Goal: Information Seeking & Learning: Learn about a topic

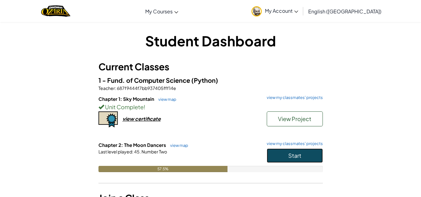
click at [283, 156] on button "Start" at bounding box center [295, 156] width 56 height 14
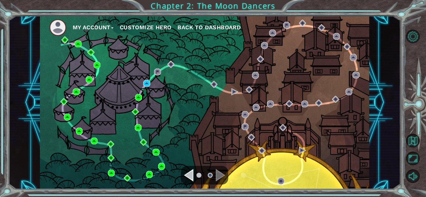
click at [235, 145] on div "My Account Customize Hero Back to Dashboard" at bounding box center [204, 103] width 329 height 174
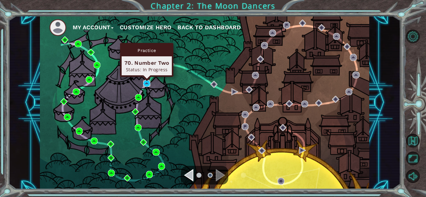
click at [145, 84] on img at bounding box center [146, 83] width 7 height 7
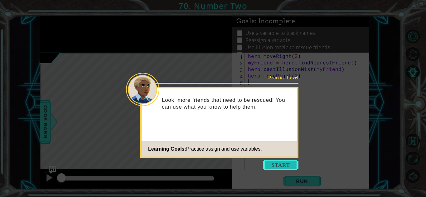
click at [297, 164] on button "Start" at bounding box center [281, 165] width 36 height 10
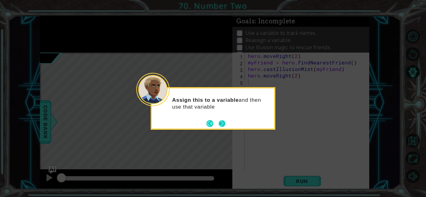
click at [226, 127] on button "Next" at bounding box center [222, 123] width 7 height 7
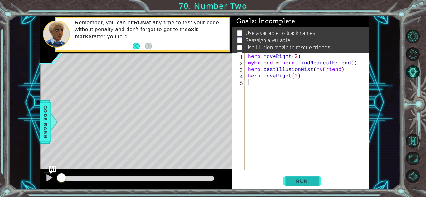
click at [289, 178] on button "Run" at bounding box center [302, 182] width 37 height 14
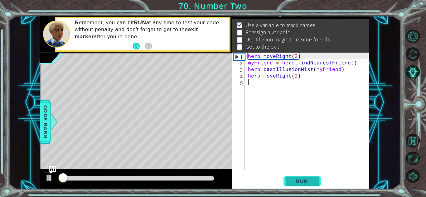
scroll to position [8, 0]
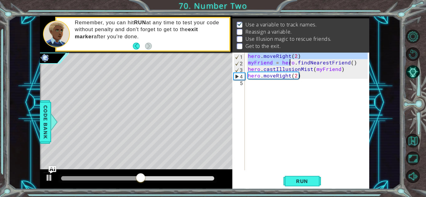
drag, startPoint x: 247, startPoint y: 55, endPoint x: 299, endPoint y: 61, distance: 51.8
click at [299, 61] on div "hero . moveRight ( 2 ) myFriend = hero . findNearestFriend ( ) hero . castIllus…" at bounding box center [309, 118] width 124 height 131
click at [232, 31] on div "Remember, you can hit RUN at any time to test your code without penalty and don…" at bounding box center [136, 34] width 192 height 37
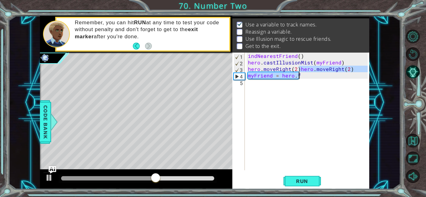
click at [317, 73] on div "indNearestFriend ( ) hero . castIllusionMist ( myFriend ) hero . moveRight ( 2 …" at bounding box center [307, 112] width 121 height 118
type textarea "myFriend = hero.f"
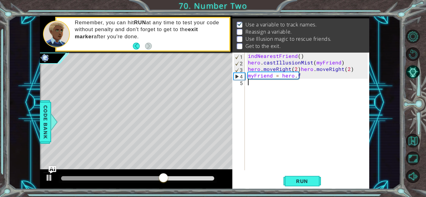
drag, startPoint x: 295, startPoint y: 107, endPoint x: 277, endPoint y: 98, distance: 20.5
click at [277, 98] on div "indNearestFriend ( ) hero . castIllusionMist ( myFriend ) hero . moveRight ( 2 …" at bounding box center [309, 118] width 124 height 131
click at [294, 176] on button "Run" at bounding box center [302, 182] width 37 height 14
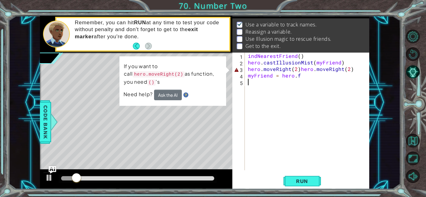
click at [299, 68] on div "indNearestFriend ( ) hero . castIllusionMist ( myFriend ) hero . moveRight ( 2 …" at bounding box center [309, 118] width 124 height 131
type textarea "hero.moveRight(2)hero.moveRight(2)"
click at [413, 53] on button "Restart Level" at bounding box center [413, 54] width 14 height 14
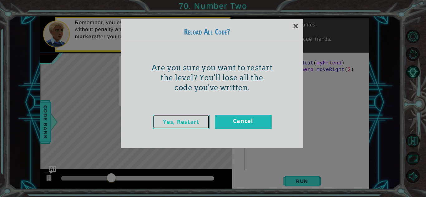
click at [177, 123] on link "Yes, Restart" at bounding box center [181, 122] width 57 height 14
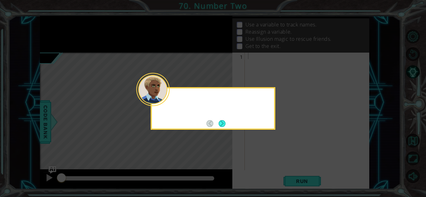
click at [294, 27] on icon at bounding box center [213, 98] width 426 height 197
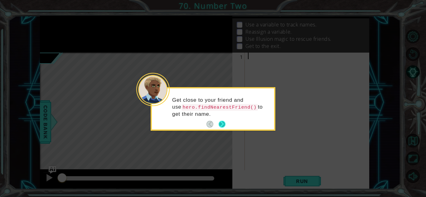
click at [224, 126] on button "Next" at bounding box center [222, 124] width 7 height 7
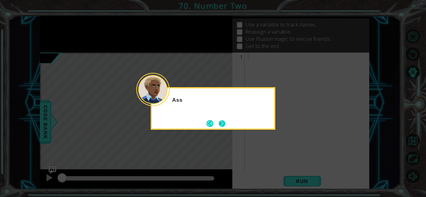
click at [223, 126] on button "Next" at bounding box center [222, 123] width 7 height 7
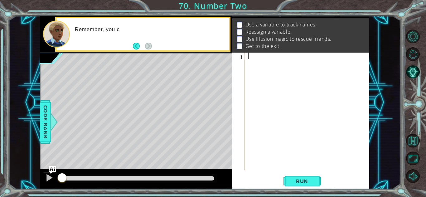
click at [129, 45] on div "Remember, you c" at bounding box center [149, 34] width 159 height 22
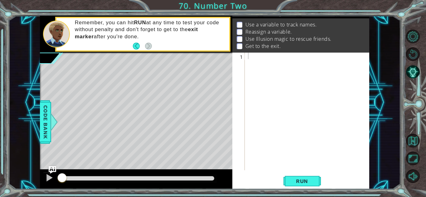
click at [208, 156] on div "Level Map" at bounding box center [184, 145] width 288 height 184
click at [276, 129] on div at bounding box center [309, 118] width 124 height 131
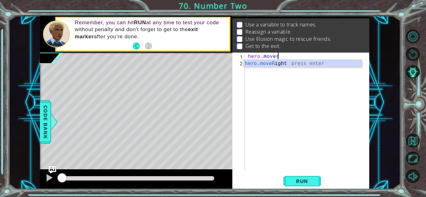
scroll to position [0, 3]
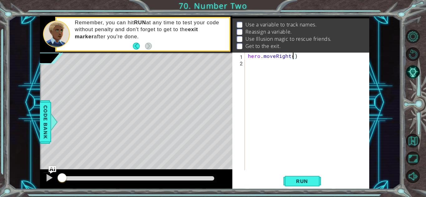
type textarea "hero.moveRight(2)"
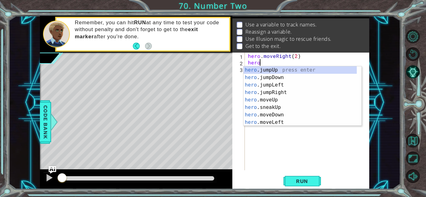
scroll to position [0, 1]
type textarea "hero.f"
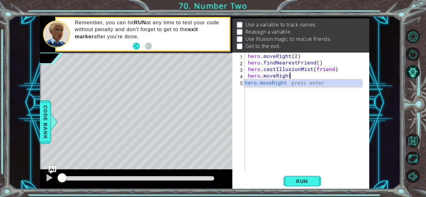
scroll to position [0, 3]
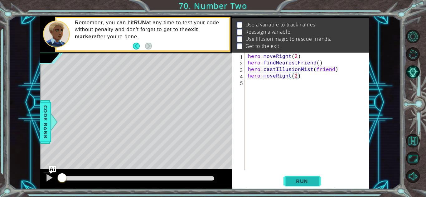
click at [314, 178] on span "Run" at bounding box center [302, 181] width 25 height 6
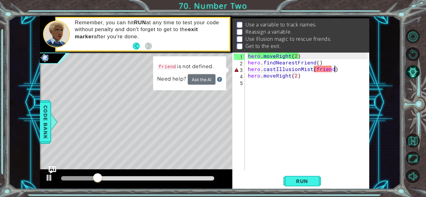
click at [334, 69] on div "hero . moveRight ( 2 ) hero . findNearestFriend ( ) hero . castIllusionMist ( f…" at bounding box center [309, 118] width 124 height 131
click at [315, 69] on div "hero . moveRight ( 2 ) hero . findNearestFriend ( ) hero . castIllusionMist ( f…" at bounding box center [309, 118] width 124 height 131
click at [318, 70] on div "hero . moveRight ( 2 ) hero . findNearestFriend ( ) hero . castIllusionMist ( f…" at bounding box center [309, 118] width 124 height 131
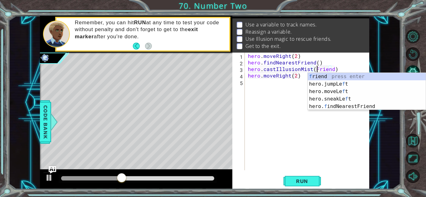
scroll to position [0, 4]
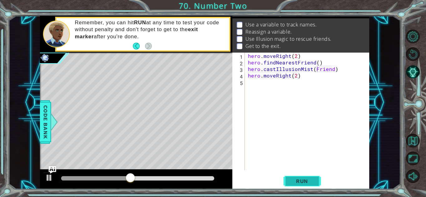
click at [298, 177] on button "Run" at bounding box center [302, 182] width 37 height 14
click at [302, 183] on span "Run" at bounding box center [302, 181] width 25 height 6
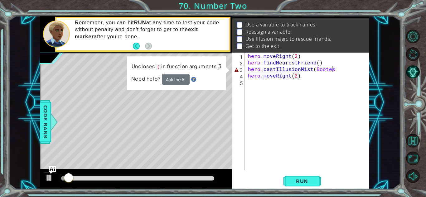
scroll to position [0, 5]
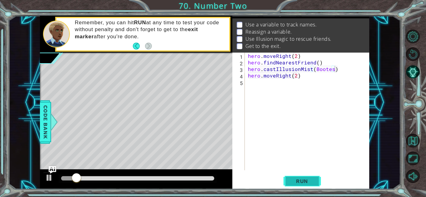
click at [300, 180] on span "Run" at bounding box center [302, 181] width 25 height 6
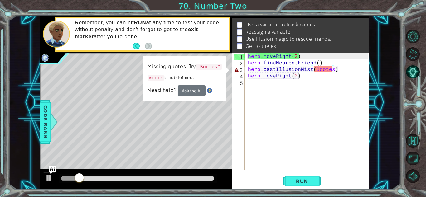
click at [331, 69] on div "hero . moveRight ( 2 ) hero . findNearestFriend ( ) hero . castIllusionMist ( B…" at bounding box center [309, 118] width 124 height 131
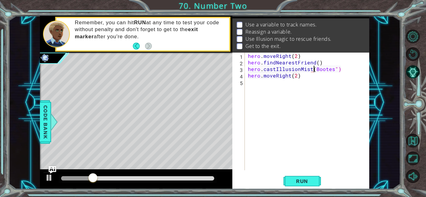
click at [313, 70] on div "hero . moveRight ( 2 ) hero . findNearestFriend ( ) hero . castIllusionMist ( B…" at bounding box center [309, 118] width 124 height 131
click at [293, 181] on span "Run" at bounding box center [302, 181] width 25 height 6
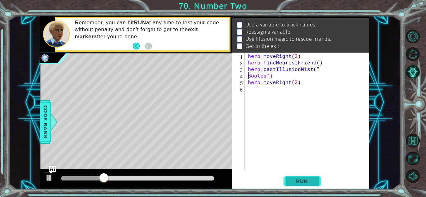
scroll to position [0, 1]
type textarea "hero.castIllusionMist("Bootes")"
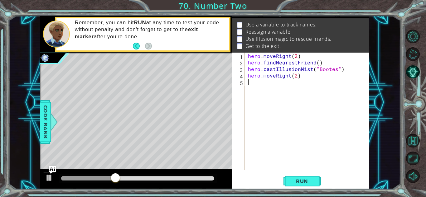
click at [249, 84] on div "hero . moveRight ( 2 ) hero . findNearestFriend ( ) hero . castIllusionMist ( "…" at bounding box center [309, 118] width 124 height 131
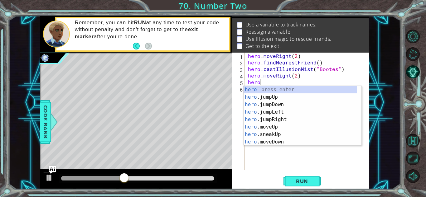
scroll to position [0, 1]
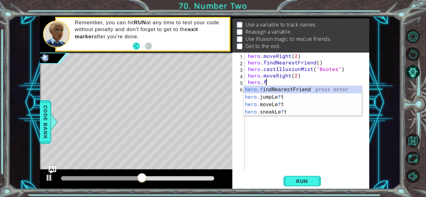
type textarea "[DOMAIN_NAME]"
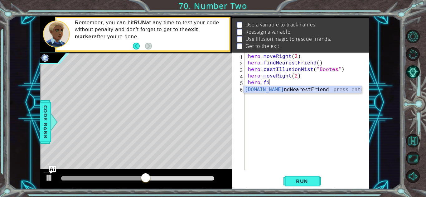
scroll to position [0, 0]
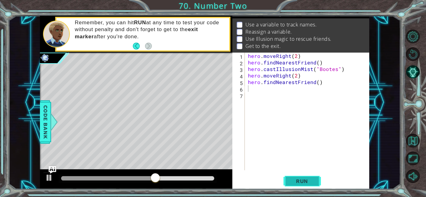
click at [298, 179] on span "Run" at bounding box center [302, 181] width 25 height 6
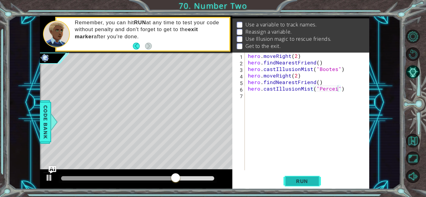
click at [298, 179] on span "Run" at bounding box center [302, 181] width 25 height 6
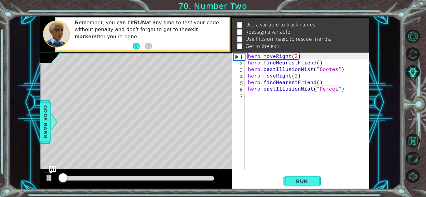
drag, startPoint x: 298, startPoint y: 179, endPoint x: 179, endPoint y: 184, distance: 118.3
click at [179, 184] on div "1 ההההההההההההההההההההההההההההההההההההההההההההההההההההההההההההההההההההההההההההה…" at bounding box center [204, 103] width 329 height 174
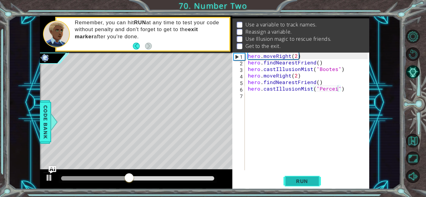
click at [297, 179] on span "Run" at bounding box center [302, 181] width 25 height 6
click at [330, 90] on div "hero . moveRight ( 2 ) hero . findNearestFriend ( ) hero . castIllusionMist ( "…" at bounding box center [309, 118] width 124 height 131
drag, startPoint x: 328, startPoint y: 88, endPoint x: 330, endPoint y: 168, distance: 80.2
click at [330, 168] on div "hero . moveRight ( 2 ) hero . findNearestFriend ( ) hero . castIllusionMist ( "…" at bounding box center [309, 118] width 124 height 131
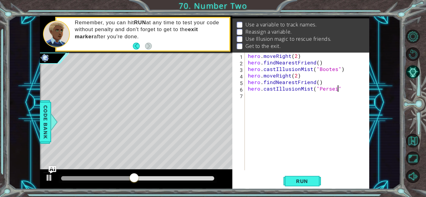
type textarea "hero.castIllusionMist("Persei")"
click at [310, 177] on button "Run" at bounding box center [302, 182] width 37 height 14
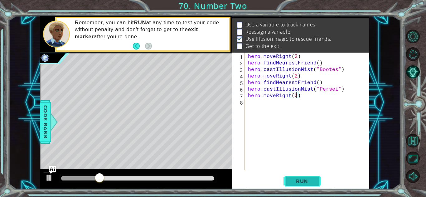
scroll to position [0, 3]
type textarea "hero.moveRight(2)"
click at [302, 181] on span "Run" at bounding box center [302, 181] width 25 height 6
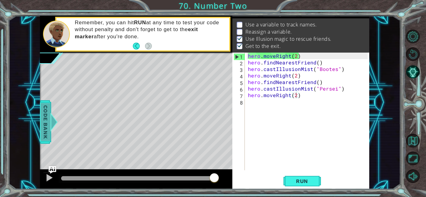
click at [48, 116] on span "Code Bank" at bounding box center [46, 122] width 10 height 38
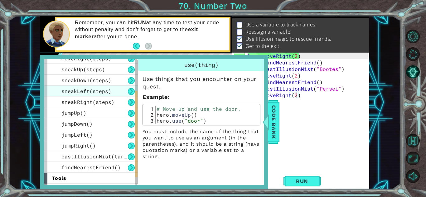
scroll to position [81, 0]
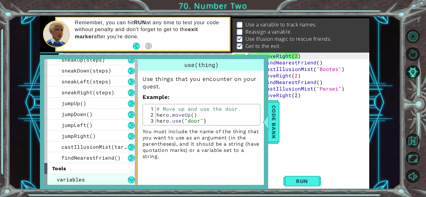
click at [74, 182] on span "variables" at bounding box center [71, 180] width 28 height 7
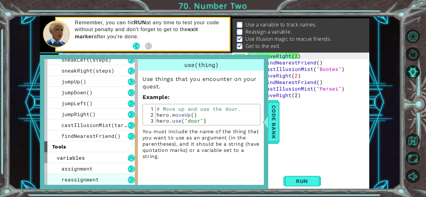
click at [98, 183] on div "reassignment" at bounding box center [91, 179] width 94 height 11
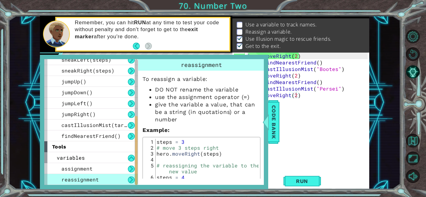
click at [184, 158] on div "steps = 3 # move 3 steps right hero . moveRight ( steps ) # reassigning the var…" at bounding box center [206, 171] width 103 height 65
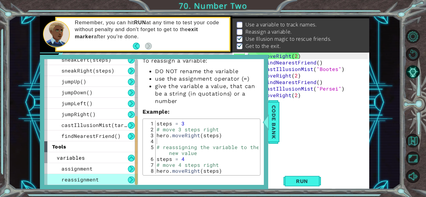
scroll to position [0, 0]
click at [319, 121] on div "hero . moveRight ( 2 ) hero . findNearestFriend ( ) hero . castIllusionMist ( "…" at bounding box center [309, 118] width 124 height 131
click at [275, 133] on span "Code Bank" at bounding box center [274, 122] width 10 height 38
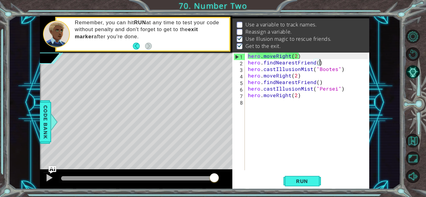
click at [321, 61] on div "hero . moveRight ( 2 ) hero . findNearestFriend ( ) hero . castIllusionMist ( "…" at bounding box center [309, 118] width 124 height 131
click at [307, 55] on div "hero . moveRight ( 2 ) hero . findNearestFriend ( ) hero . castIllusionMist ( "…" at bounding box center [309, 118] width 124 height 131
type textarea "hero.moveRight(2)"
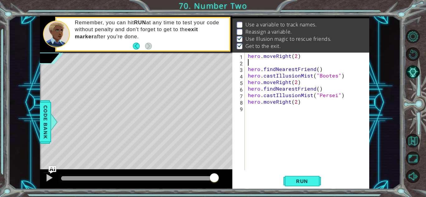
type textarea "hero.moveRight(2)"
type textarea "hero.findNearestFriend()"
type textarea "hero.moveRight(2)"
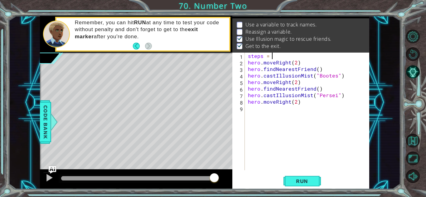
scroll to position [0, 1]
click at [295, 63] on div "steps = 2 hero . moveRight ( 2 ) hero . findNearestFriend ( ) hero . castIllusi…" at bounding box center [309, 118] width 124 height 131
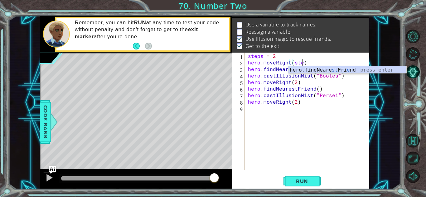
scroll to position [0, 3]
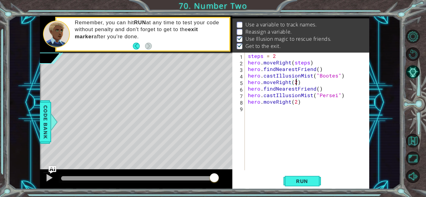
click at [295, 82] on div "steps = 2 hero . moveRight ( steps ) hero . findNearestFriend ( ) hero . castIl…" at bounding box center [309, 118] width 124 height 131
click at [297, 102] on div "steps = 2 hero . moveRight ( steps ) hero . findNearestFriend ( ) hero . castIl…" at bounding box center [309, 118] width 124 height 131
type textarea "hero.moveRight(steps)"
click at [298, 175] on button "Run" at bounding box center [302, 182] width 37 height 14
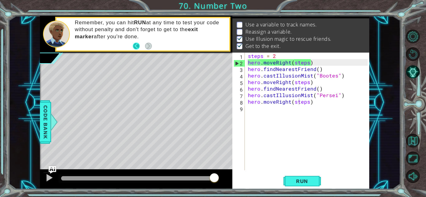
click at [137, 47] on button "Back" at bounding box center [139, 46] width 12 height 7
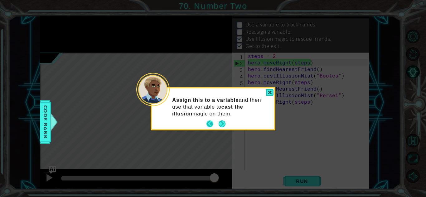
click at [209, 127] on button "Back" at bounding box center [213, 124] width 12 height 7
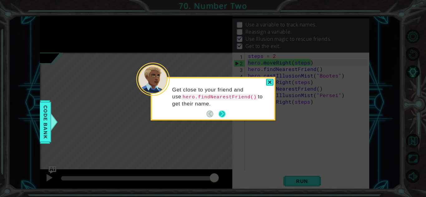
click at [225, 113] on button "Next" at bounding box center [222, 114] width 7 height 7
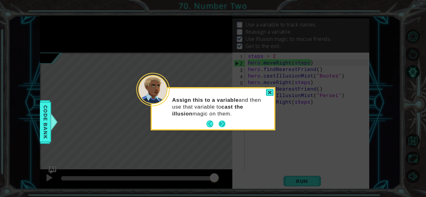
click at [220, 127] on button "Next" at bounding box center [222, 124] width 7 height 7
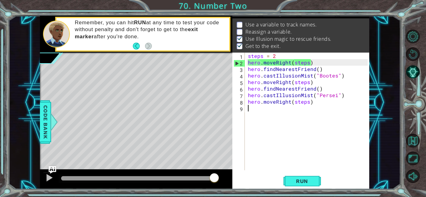
click at [313, 106] on div "steps = 2 hero . moveRight ( steps ) hero . findNearestFriend ( ) hero . castIl…" at bounding box center [309, 118] width 124 height 131
click at [316, 66] on div "steps = 2 hero . moveRight ( steps ) hero . findNearestFriend ( ) hero . castIl…" at bounding box center [309, 118] width 124 height 131
click at [320, 102] on div "steps = 2 hero . moveRight ( steps ) hero . findNearestFriend ( ) hero . castIl…" at bounding box center [309, 118] width 124 height 131
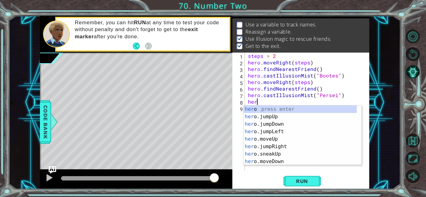
type textarea "h"
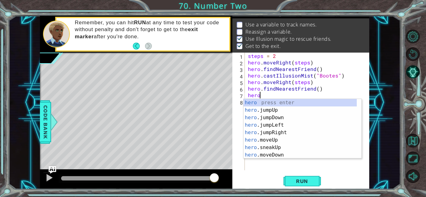
type textarea "h"
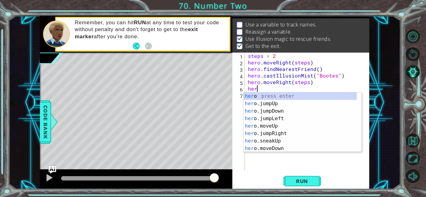
type textarea "h"
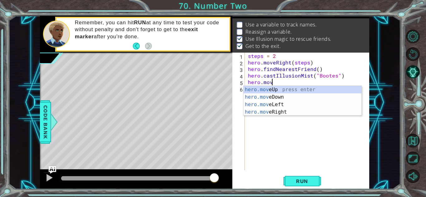
type textarea "h"
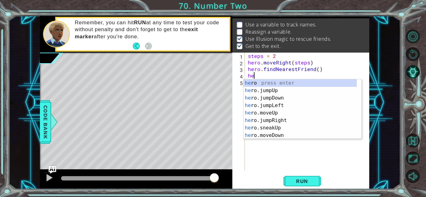
type textarea "h"
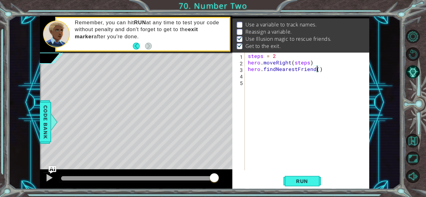
click at [317, 68] on div "steps = 2 hero . moveRight ( steps ) hero . findNearestFriend ( )" at bounding box center [309, 118] width 124 height 131
type textarea "hero.findNearestFriend(2)"
click at [268, 80] on div "steps = 2 hero . moveRight ( steps ) hero . findNearestFriend ( 2 )" at bounding box center [309, 118] width 124 height 131
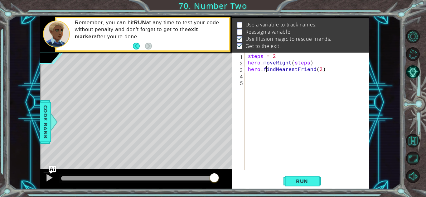
click at [266, 72] on div "steps = 2 hero . moveRight ( steps ) hero . findNearestFriend ( 2 )" at bounding box center [309, 118] width 124 height 131
type textarea "hero.findNearestFriend(2)"
click at [249, 75] on div "steps = 2 hero . moveRight ( steps ) hero . findNearestFriend ( 2 )" at bounding box center [309, 118] width 124 height 131
click at [296, 190] on div "1 ההההההההההההההההההההההההההההההההההההההההההההההההההההההההההההההההההההההההההההה…" at bounding box center [213, 98] width 426 height 197
click at [302, 180] on span "Run" at bounding box center [302, 181] width 25 height 6
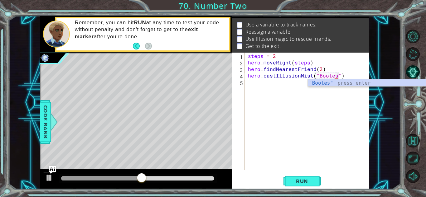
scroll to position [0, 5]
type textarea "hero.castIllusionMist("Bootes")"
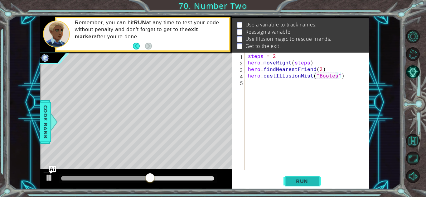
click at [316, 182] on button "Run" at bounding box center [302, 182] width 37 height 14
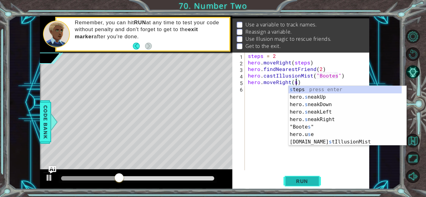
scroll to position [0, 3]
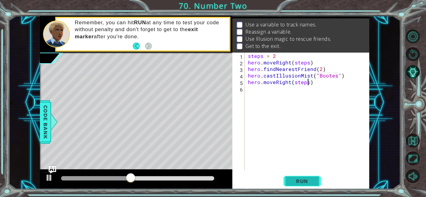
type textarea "hero.moveRight(steps)"
click at [303, 183] on span "Run" at bounding box center [302, 181] width 25 height 6
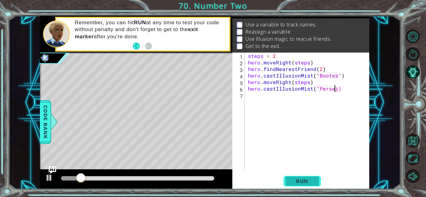
scroll to position [0, 5]
type textarea "hero.castIllusionMist("Persei")"
click at [293, 182] on span "Run" at bounding box center [302, 181] width 25 height 6
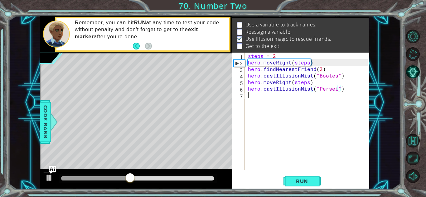
click at [253, 95] on div "steps = 2 hero . moveRight ( steps ) hero . findNearestFriend ( 2 ) hero . cast…" at bounding box center [309, 118] width 124 height 131
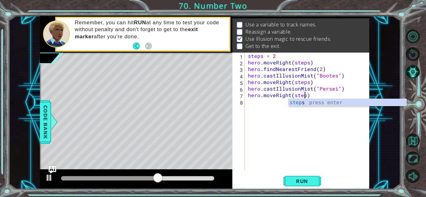
scroll to position [0, 3]
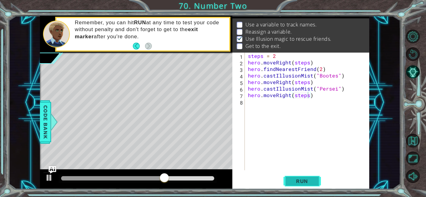
click at [291, 180] on span "Run" at bounding box center [302, 181] width 25 height 6
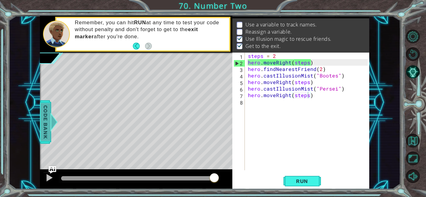
click at [51, 118] on div at bounding box center [54, 122] width 8 height 19
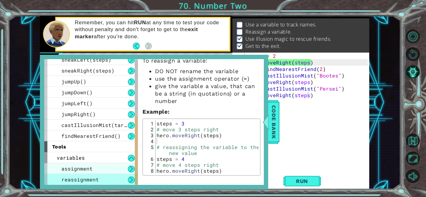
click at [81, 165] on div "assignment" at bounding box center [91, 168] width 94 height 11
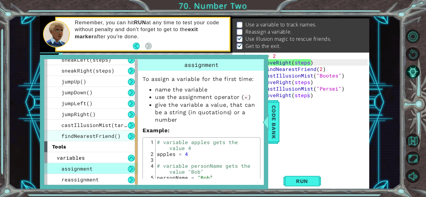
click at [114, 138] on span "findNearestFriend()" at bounding box center [90, 136] width 59 height 7
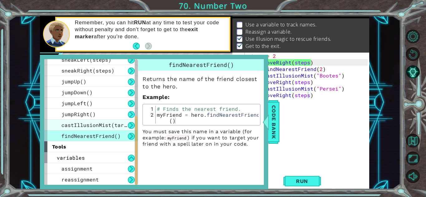
click at [117, 128] on span "castIllusionMist(target)" at bounding box center [98, 125] width 75 height 7
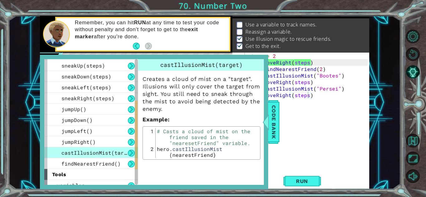
scroll to position [103, 0]
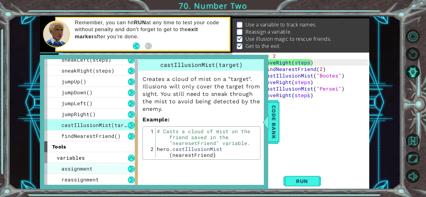
click at [85, 167] on span "assignment" at bounding box center [76, 169] width 31 height 7
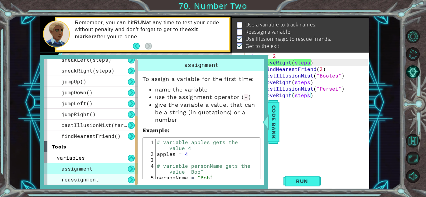
click at [91, 181] on span "reassignment" at bounding box center [79, 180] width 37 height 7
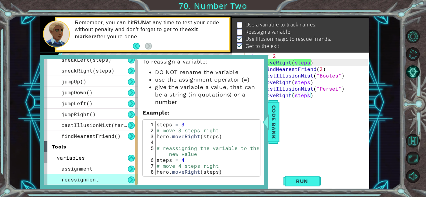
scroll to position [18, 0]
click at [262, 57] on div "methods hero use(thing) moveUp(steps) moveDown(steps) moveLeft(steps) moveRight…" at bounding box center [154, 122] width 228 height 135
drag, startPoint x: 300, startPoint y: 65, endPoint x: 328, endPoint y: 66, distance: 27.8
click at [328, 66] on div "steps = 2 hero . moveRight ( steps ) hero . findNearestFriend ( 2 ) hero . cast…" at bounding box center [309, 118] width 124 height 131
type textarea "hero.findNearestFriend(2)eps)"
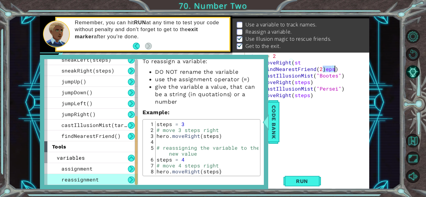
click at [324, 69] on div "steps = 2 hero . moveRight ( st hero . findNearestFriend ( 2 ) eps ) hero . cas…" at bounding box center [307, 112] width 121 height 118
click at [309, 151] on div "steps = 2 hero . moveRight ( st hero . findNearestFriend ( 2 ) eps ) hero . cas…" at bounding box center [309, 118] width 124 height 131
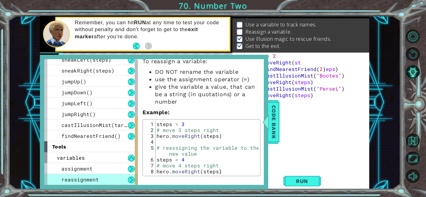
click at [309, 151] on div "steps = 2 hero . moveRight ( st hero . findNearestFriend ( 2 ) eps ) hero . cas…" at bounding box center [309, 118] width 124 height 131
type textarea "hero.moveRight(steps)"
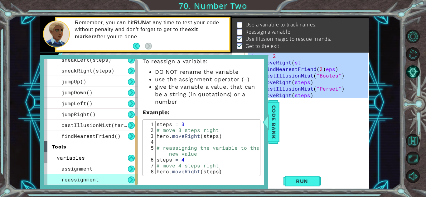
click at [309, 151] on div "steps = 2 hero . moveRight ( st hero . findNearestFriend ( 2 ) eps ) hero . cas…" at bounding box center [309, 118] width 124 height 131
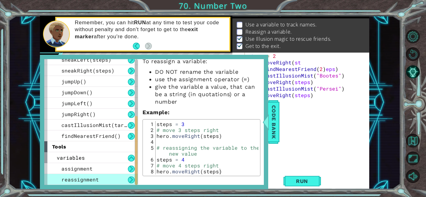
click at [309, 151] on div "steps = 2 hero . moveRight ( st hero . findNearestFriend ( 2 ) eps ) hero . cas…" at bounding box center [309, 118] width 124 height 131
click at [269, 130] on div at bounding box center [266, 122] width 8 height 19
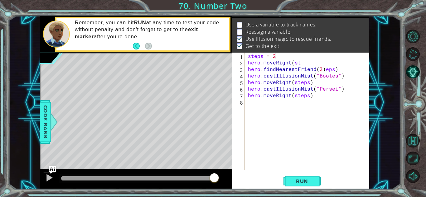
click at [304, 55] on div "steps = 2 hero . moveRight ( st hero . findNearestFriend ( 2 ) eps ) hero . cas…" at bounding box center [309, 118] width 124 height 131
click at [305, 62] on div "steps = 2 hero . moveRight ( st hero . findNearestFriend ( 2 ) eps ) hero . cas…" at bounding box center [309, 118] width 124 height 131
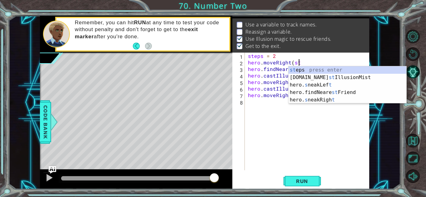
scroll to position [0, 3]
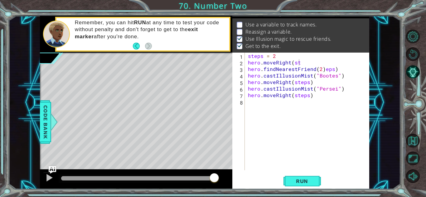
click at [361, 41] on li "Use Illusion magic to rescue friends." at bounding box center [302, 39] width 130 height 7
click at [322, 69] on div "steps = 2 hero . moveRight ( st hero . findNearestFriend ( 2 ) eps ) hero . cas…" at bounding box center [309, 118] width 124 height 131
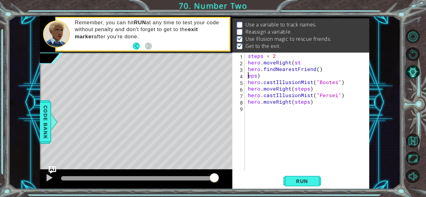
scroll to position [0, 0]
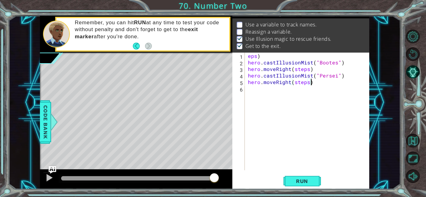
click at [312, 81] on div "eps ) hero . castIllusionMist ( "Bootes" ) hero . moveRight ( steps ) hero . ca…" at bounding box center [309, 118] width 124 height 131
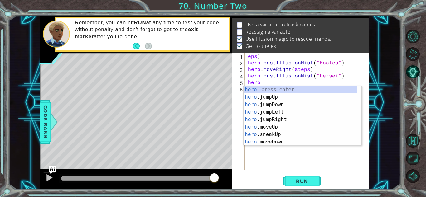
type textarea "h"
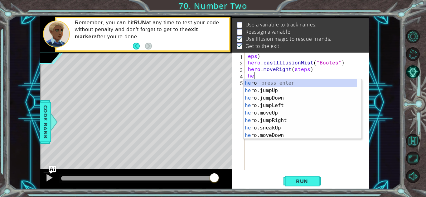
type textarea "h"
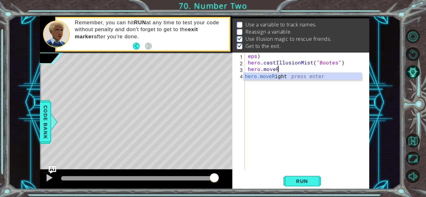
type textarea "h"
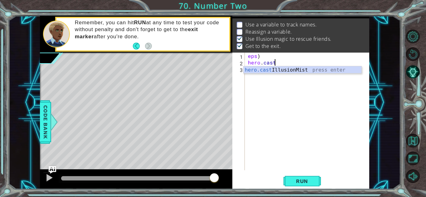
type textarea "h"
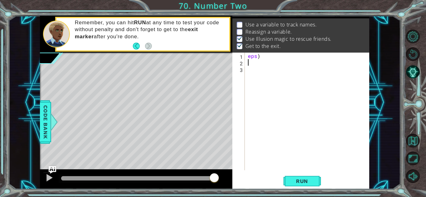
type textarea "e"
click at [139, 45] on button "Back" at bounding box center [139, 46] width 12 height 7
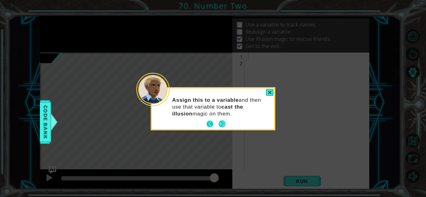
click at [209, 125] on button "Back" at bounding box center [213, 124] width 12 height 7
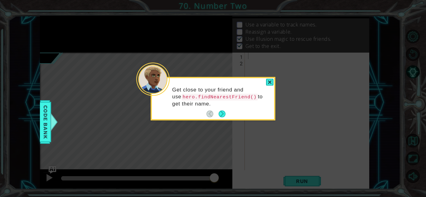
drag, startPoint x: 209, startPoint y: 125, endPoint x: 203, endPoint y: 109, distance: 17.3
click at [203, 109] on body "1 ההההההההההההההההההההההההההההההההההההההההההההההההההההההההההההההההההההההההההההה…" at bounding box center [213, 98] width 426 height 197
click at [203, 109] on div "Get close to your friend and use hero.findNearestFriend() to get their name." at bounding box center [213, 100] width 122 height 39
click at [225, 113] on button "Next" at bounding box center [222, 114] width 7 height 7
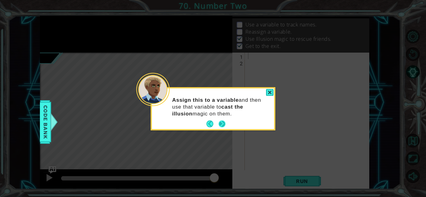
click at [219, 125] on button "Next" at bounding box center [222, 124] width 7 height 7
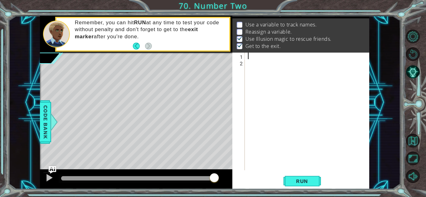
click at [242, 56] on div "1" at bounding box center [239, 57] width 11 height 7
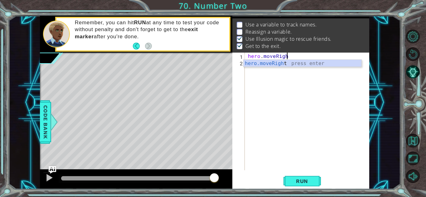
scroll to position [0, 2]
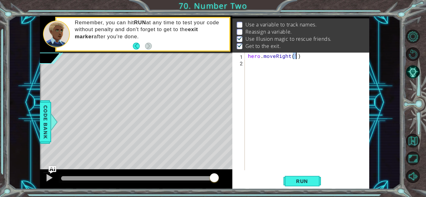
type textarea "hero.moveRight(23)"
click at [303, 184] on div "1 2 3 hero . moveRight ( 23 ) ההההההההההההההההההההההההההההההההההההההההההההההההה…" at bounding box center [300, 121] width 137 height 137
click at [303, 184] on span "Run" at bounding box center [302, 181] width 25 height 6
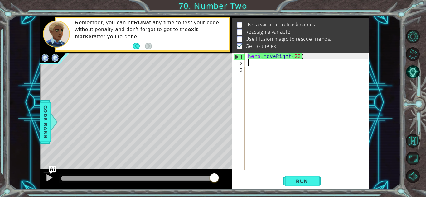
click at [298, 59] on div "hero . moveRight ( 23 )" at bounding box center [309, 118] width 124 height 131
type textarea "hero.moveRight(2)"
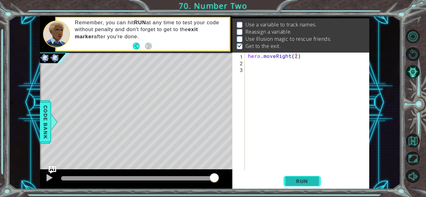
click at [294, 180] on span "Run" at bounding box center [302, 181] width 25 height 6
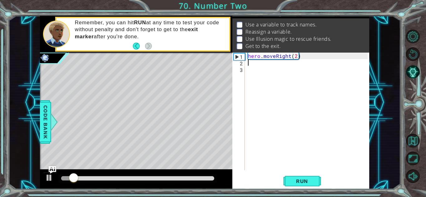
click at [262, 66] on div "hero . moveRight ( 2 )" at bounding box center [309, 118] width 124 height 131
type textarea "find"
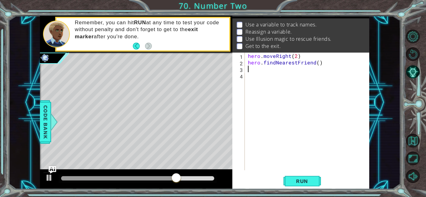
click at [248, 62] on div "hero . moveRight ( 2 ) hero . findNearestFriend ( )" at bounding box center [309, 118] width 124 height 131
type textarea "friend = hero.findNearestFriend()"
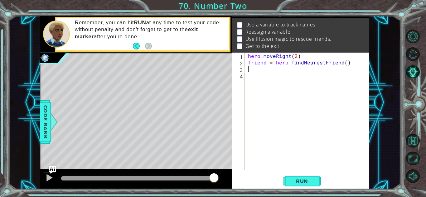
click at [253, 72] on div "hero . moveRight ( 2 ) friend = hero . findNearestFriend ( )" at bounding box center [309, 118] width 124 height 131
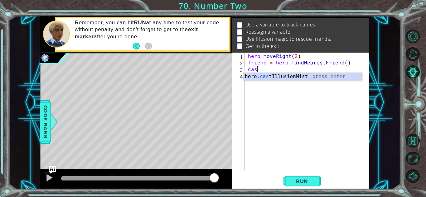
type textarea "hero.castIllusionMist(friend)"
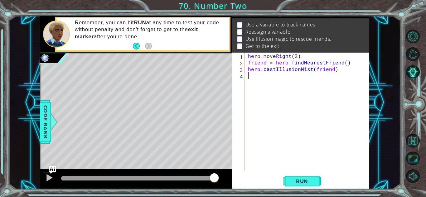
click at [259, 83] on div "hero . moveRight ( 2 ) friend = hero . findNearestFriend ( ) hero . castIllusio…" at bounding box center [309, 118] width 124 height 131
type textarea "hero.moveRight(2)"
click at [265, 84] on div "hero . moveRight ( 2 ) friend = hero . findNearestFriend ( ) hero . castIllusio…" at bounding box center [309, 118] width 124 height 131
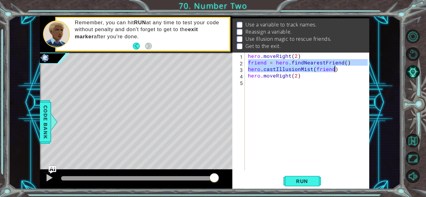
drag, startPoint x: 249, startPoint y: 62, endPoint x: 334, endPoint y: 70, distance: 85.5
click at [334, 70] on div "hero . moveRight ( 2 ) friend = hero . findNearestFriend ( ) hero . castIllusio…" at bounding box center [309, 118] width 124 height 131
type textarea "friend = hero.findNearestFriend() hero.castIllusionMist(friend)"
click at [272, 85] on div "hero . moveRight ( 2 ) friend = hero . findNearestFriend ( ) hero . castIllusio…" at bounding box center [309, 118] width 124 height 131
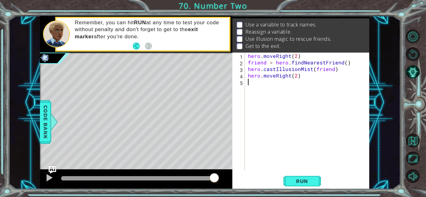
paste textarea "hero.castIllusionMist(friend)"
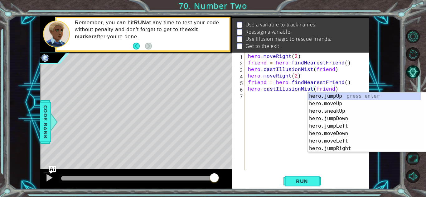
click at [271, 97] on div "hero . moveRight ( 2 ) friend = hero . findNearestFriend ( ) hero . castIllusio…" at bounding box center [309, 118] width 124 height 131
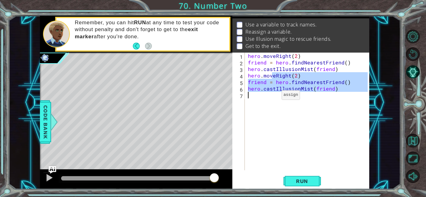
type textarea "hero.castIllusionMist(friend)"
click at [271, 97] on div "hero . moveRight ( 2 ) friend = hero . findNearestFriend ( ) hero . castIllusio…" at bounding box center [307, 112] width 121 height 118
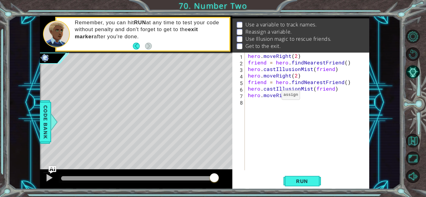
scroll to position [0, 3]
type textarea "hero.moveRight(2)"
click at [297, 185] on button "Run" at bounding box center [302, 182] width 37 height 14
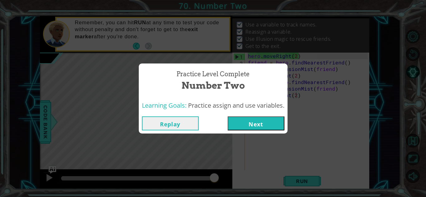
click at [255, 114] on div "Replay Next" at bounding box center [213, 124] width 149 height 20
click at [255, 121] on button "Next" at bounding box center [256, 124] width 57 height 14
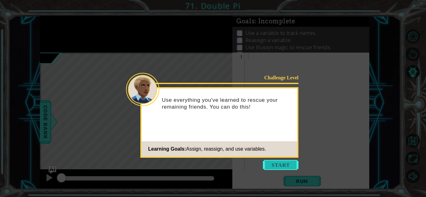
click at [286, 163] on button "Start" at bounding box center [281, 165] width 36 height 10
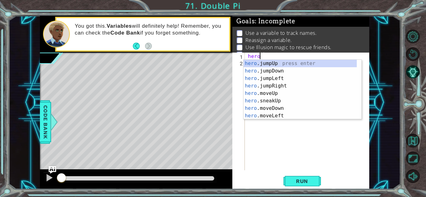
scroll to position [0, 0]
type textarea "h"
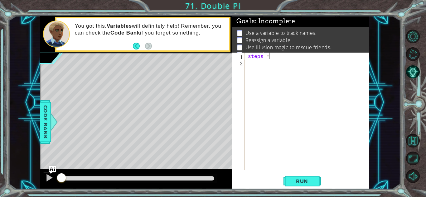
scroll to position [0, 1]
type textarea "steps = 2"
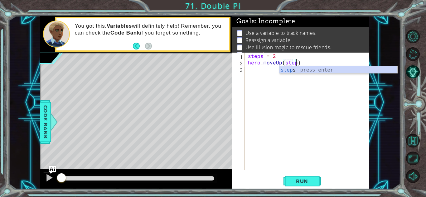
scroll to position [0, 3]
type textarea "hero.moveUp(steps)"
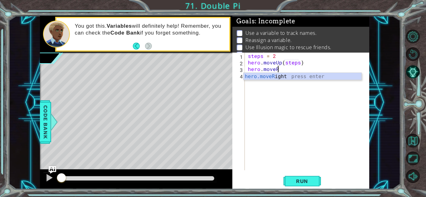
scroll to position [0, 0]
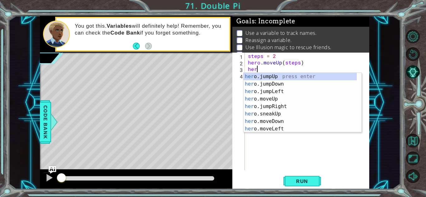
type textarea "h"
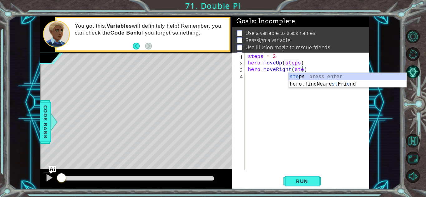
scroll to position [0, 3]
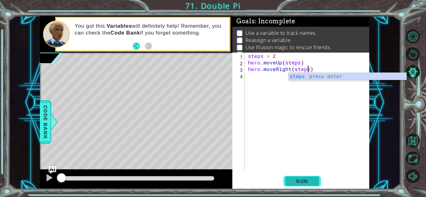
type textarea "hero.moveRight(steps)"
click at [299, 182] on span "Run" at bounding box center [302, 181] width 25 height 6
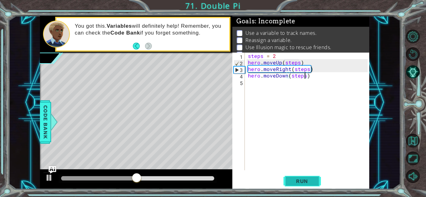
type textarea "hero.moveDown(steps)"
click at [314, 183] on span "Run" at bounding box center [302, 181] width 25 height 6
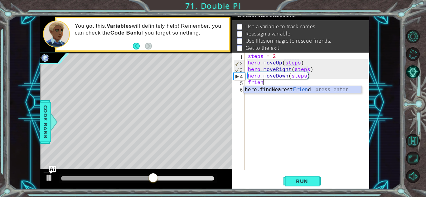
scroll to position [0, 0]
type textarea "fri"
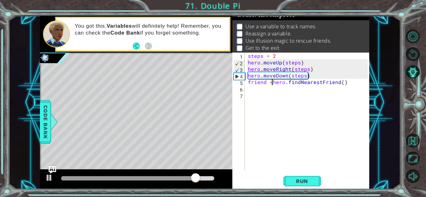
scroll to position [0, 1]
type textarea "friend = hero.findNearestFriend()"
click at [282, 92] on div "steps = 2 hero . moveUp ( steps ) hero . moveRight ( steps ) hero . moveDown ( …" at bounding box center [309, 118] width 124 height 131
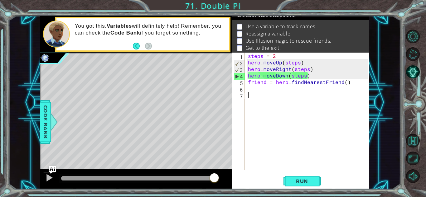
click at [272, 89] on div "steps = 2 hero . moveUp ( steps ) hero . moveRight ( steps ) hero . moveDown ( …" at bounding box center [309, 118] width 124 height 131
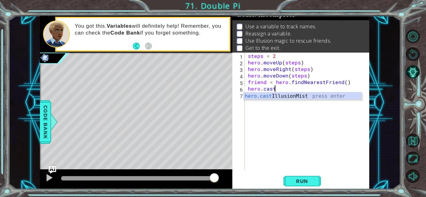
scroll to position [0, 1]
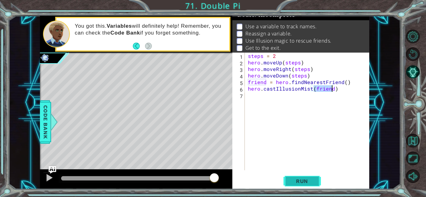
type textarea "hero.castIllusionMist(friend)"
click at [307, 182] on span "Run" at bounding box center [302, 181] width 25 height 6
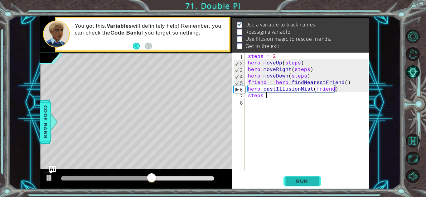
scroll to position [0, 1]
type textarea "steps = 3"
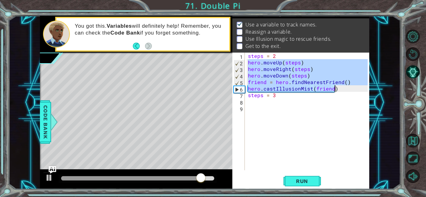
drag, startPoint x: 248, startPoint y: 61, endPoint x: 368, endPoint y: 89, distance: 123.8
click at [368, 89] on div "1 2 3 4 5 6 7 8 9 steps = 2 hero . moveUp ( steps ) hero . moveRight ( steps ) …" at bounding box center [300, 121] width 137 height 137
type textarea "friend = hero.findNearestFriend() hero.castIllusionMist(friend)"
click at [265, 103] on div "steps = 2 hero . moveUp ( steps ) hero . moveRight ( steps ) hero . moveDown ( …" at bounding box center [309, 118] width 124 height 131
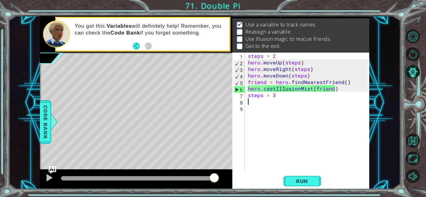
paste textarea "hero.castIllusionMist(friend)"
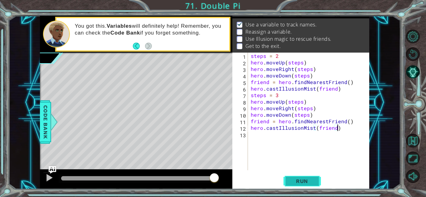
type textarea "hero.castIllusionMist(friend)"
click at [303, 180] on span "Run" at bounding box center [302, 181] width 25 height 6
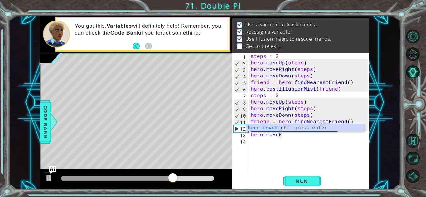
scroll to position [0, 2]
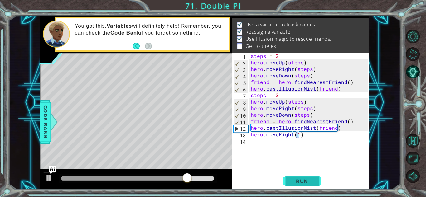
type textarea "hero.moveRight(1)"
click at [303, 188] on button "Run" at bounding box center [302, 182] width 37 height 14
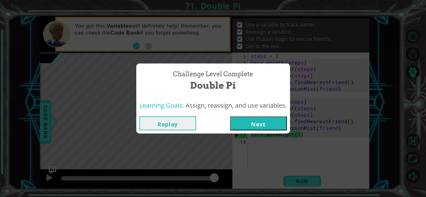
click at [256, 119] on button "Next" at bounding box center [258, 124] width 57 height 14
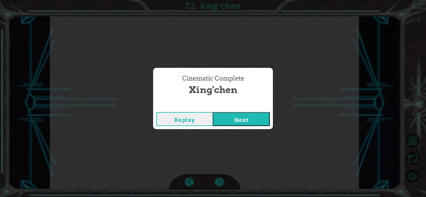
click at [234, 119] on button "Next" at bounding box center [241, 119] width 57 height 14
click at [233, 119] on button "Next" at bounding box center [241, 119] width 57 height 14
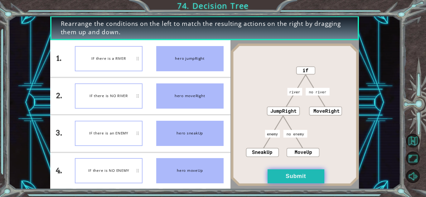
click at [284, 180] on button "Submit" at bounding box center [296, 177] width 57 height 14
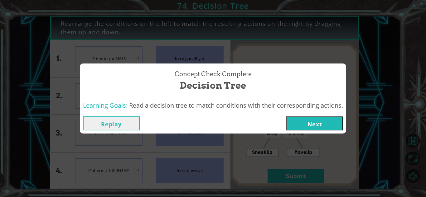
click at [310, 125] on button "Next" at bounding box center [314, 124] width 57 height 14
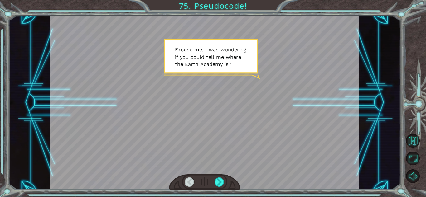
click at [212, 179] on div at bounding box center [204, 183] width 71 height 16
click at [214, 182] on div at bounding box center [204, 183] width 71 height 16
click at [217, 181] on div at bounding box center [220, 182] width 10 height 9
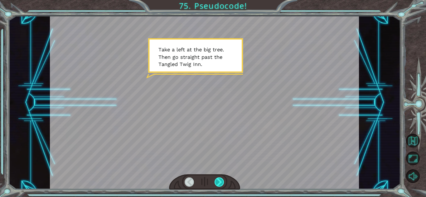
click at [218, 183] on div at bounding box center [220, 182] width 10 height 9
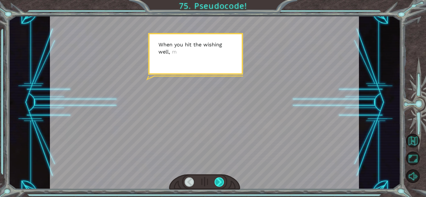
click at [218, 183] on div at bounding box center [220, 182] width 10 height 9
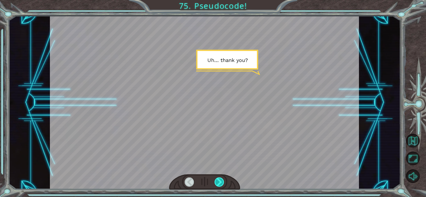
click at [218, 183] on div at bounding box center [220, 182] width 10 height 9
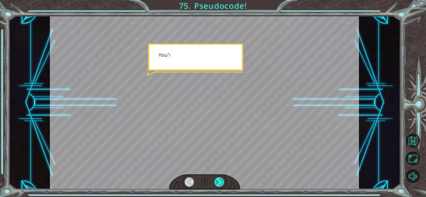
click at [218, 183] on div at bounding box center [220, 182] width 10 height 9
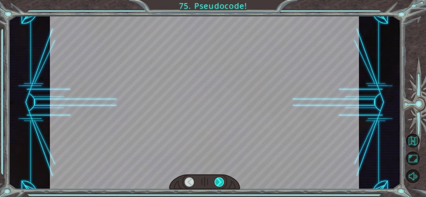
click at [218, 183] on div at bounding box center [220, 182] width 10 height 9
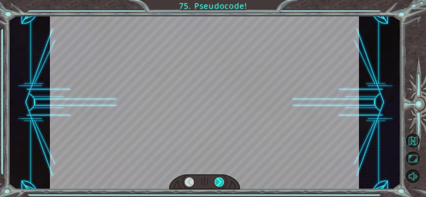
click at [218, 183] on div at bounding box center [220, 182] width 10 height 9
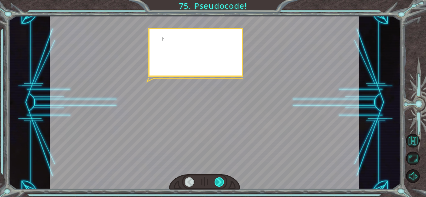
click at [218, 183] on div at bounding box center [220, 182] width 10 height 9
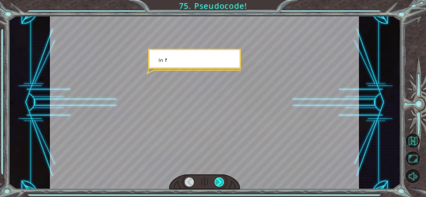
click at [218, 183] on div at bounding box center [220, 182] width 10 height 9
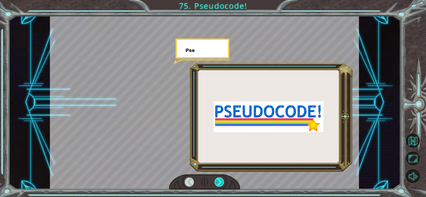
click at [218, 183] on div at bounding box center [220, 182] width 10 height 9
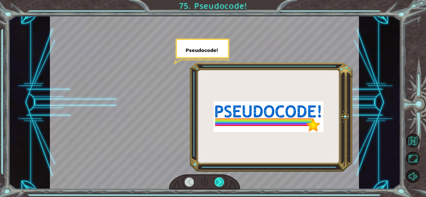
click at [218, 183] on div at bounding box center [220, 182] width 10 height 9
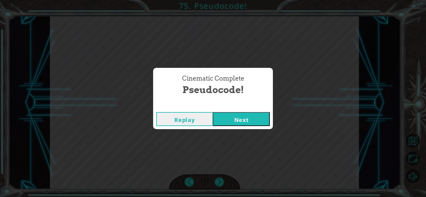
click at [257, 122] on button "Next" at bounding box center [241, 119] width 57 height 14
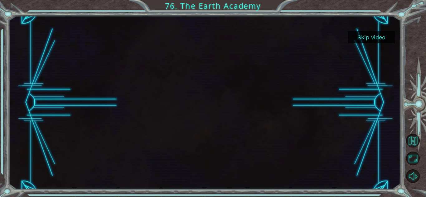
click at [363, 33] on button "Skip video" at bounding box center [371, 37] width 47 height 12
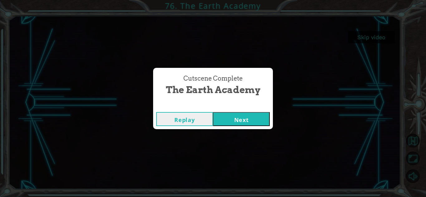
click at [256, 113] on button "Next" at bounding box center [241, 119] width 57 height 14
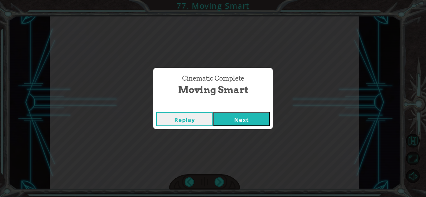
click at [229, 120] on button "Next" at bounding box center [241, 119] width 57 height 14
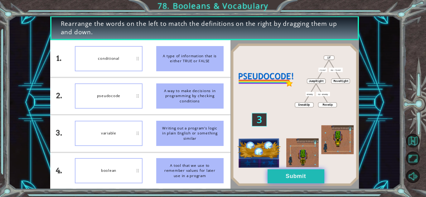
click at [292, 170] on button "Submit" at bounding box center [296, 177] width 57 height 14
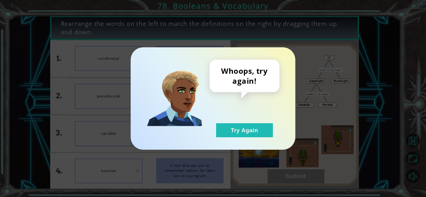
click at [240, 121] on div "Whoops, try again! Try Again" at bounding box center [245, 99] width 70 height 78
click at [240, 124] on button "Try Again" at bounding box center [244, 131] width 57 height 14
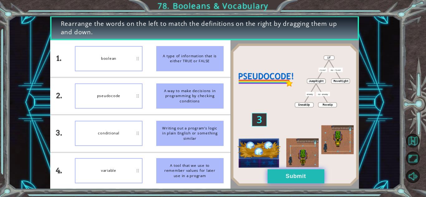
click at [302, 177] on button "Submit" at bounding box center [296, 177] width 57 height 14
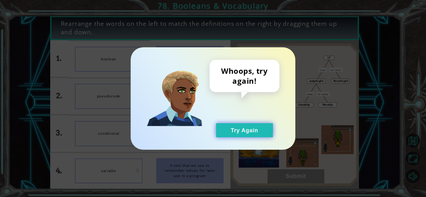
click at [243, 131] on button "Try Again" at bounding box center [244, 131] width 57 height 14
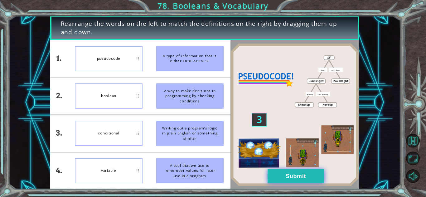
click at [303, 173] on button "Submit" at bounding box center [296, 177] width 57 height 14
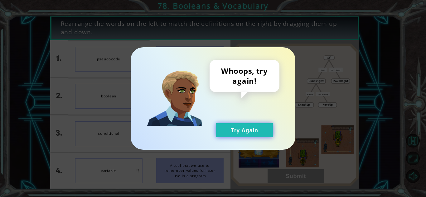
click at [263, 137] on button "Try Again" at bounding box center [244, 131] width 57 height 14
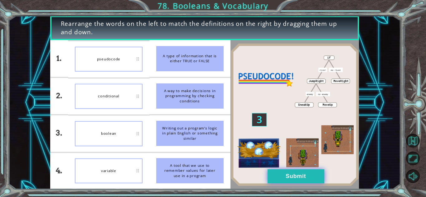
click at [269, 178] on button "Submit" at bounding box center [296, 177] width 57 height 14
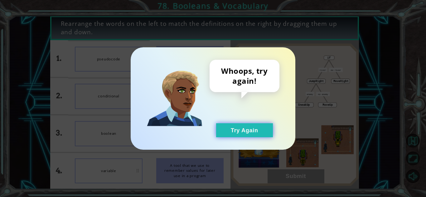
click at [257, 134] on button "Try Again" at bounding box center [244, 131] width 57 height 14
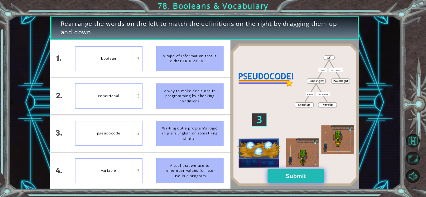
click at [286, 178] on button "Submit" at bounding box center [296, 177] width 57 height 14
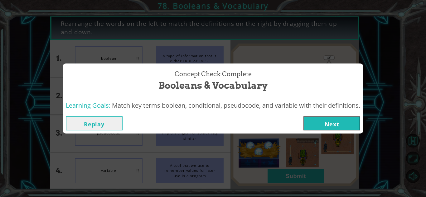
click at [325, 118] on button "Next" at bounding box center [332, 124] width 57 height 14
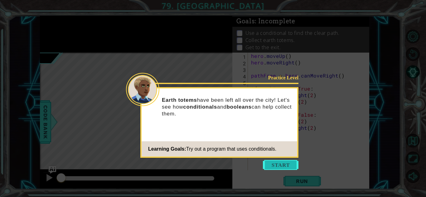
click at [293, 160] on button "Start" at bounding box center [281, 165] width 36 height 10
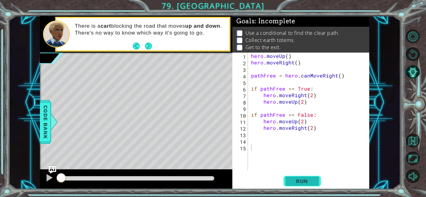
click at [296, 182] on span "Run" at bounding box center [302, 181] width 25 height 6
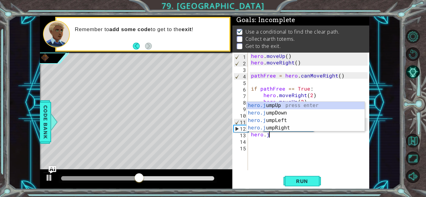
scroll to position [0, 1]
type textarea "hero.jumpl"
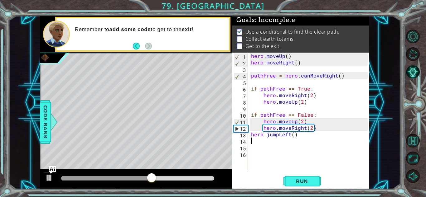
scroll to position [0, 0]
click at [298, 182] on span "Run" at bounding box center [302, 181] width 25 height 6
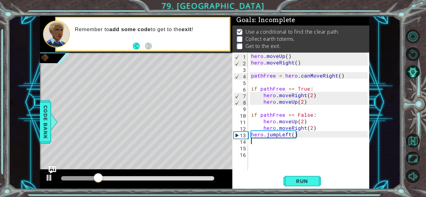
type textarea "hero.jumpLeft()"
type textarea "hero.jumpRight()"
click at [312, 177] on button "Run" at bounding box center [302, 182] width 37 height 14
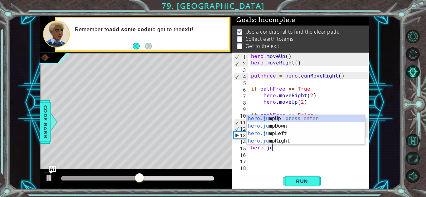
scroll to position [0, 4]
type textarea "hero.moveRight(1)hero.jumpd"
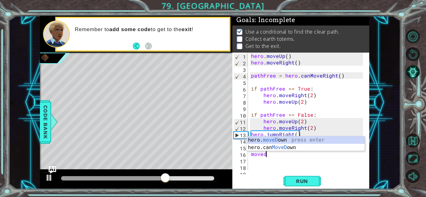
scroll to position [0, 1]
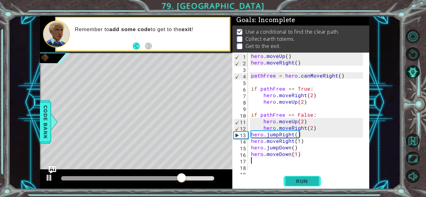
type textarea "hero.moveDown(1)"
click at [301, 175] on button "Run" at bounding box center [302, 182] width 37 height 14
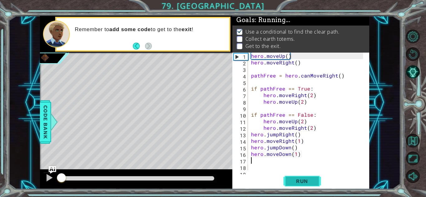
scroll to position [0, 0]
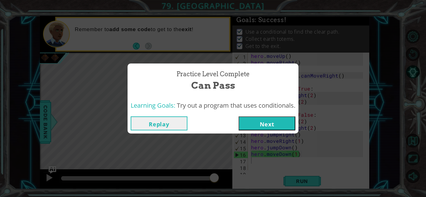
click at [282, 125] on button "Next" at bounding box center [267, 124] width 57 height 14
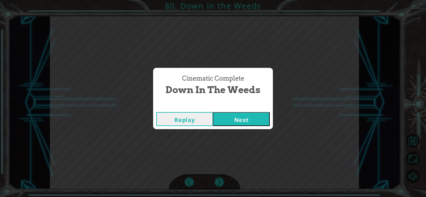
click at [251, 121] on button "Next" at bounding box center [241, 119] width 57 height 14
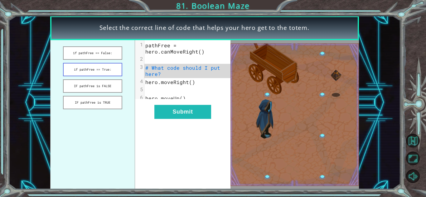
click at [90, 65] on button "if pathFree == True:" at bounding box center [92, 69] width 59 height 13
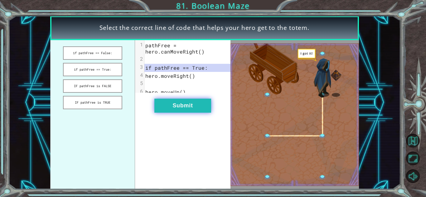
click at [170, 106] on button "Submit" at bounding box center [182, 106] width 57 height 14
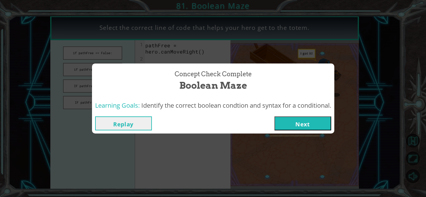
click at [296, 118] on button "Next" at bounding box center [303, 124] width 57 height 14
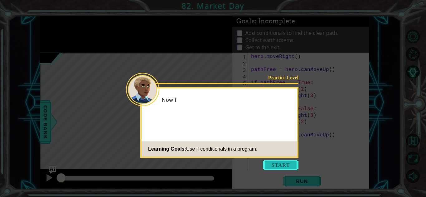
click at [283, 160] on button "Start" at bounding box center [281, 165] width 36 height 10
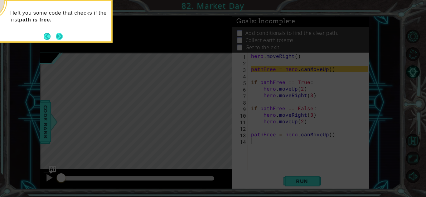
click at [61, 39] on button "Next" at bounding box center [59, 36] width 7 height 7
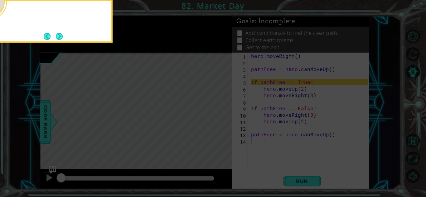
click at [61, 39] on button "Next" at bounding box center [59, 36] width 7 height 7
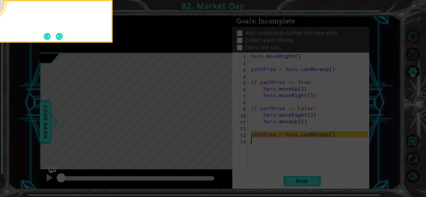
click at [61, 39] on body "1 ההההההההההההההההההההההההההההההההההההההההההההההההההההההההההההההההההההההההההההה…" at bounding box center [213, 98] width 426 height 197
click at [61, 39] on button "Next" at bounding box center [59, 36] width 7 height 7
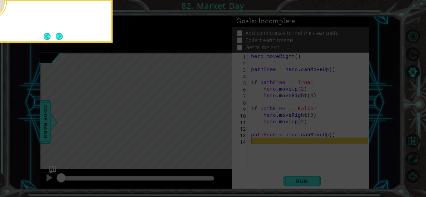
click at [61, 39] on button "Next" at bounding box center [59, 36] width 7 height 7
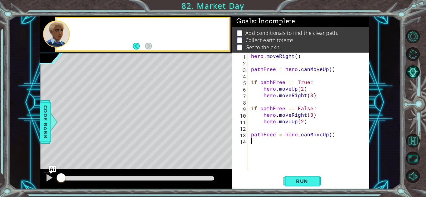
click at [61, 39] on div at bounding box center [56, 34] width 27 height 27
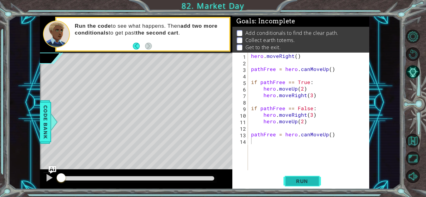
click at [287, 175] on button "Run" at bounding box center [302, 182] width 37 height 14
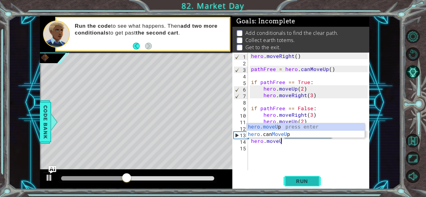
scroll to position [0, 2]
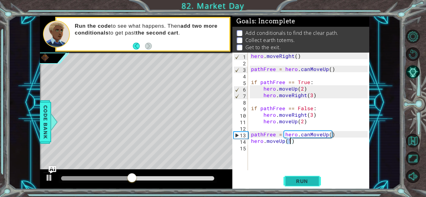
type textarea "hero.moveUp(2)"
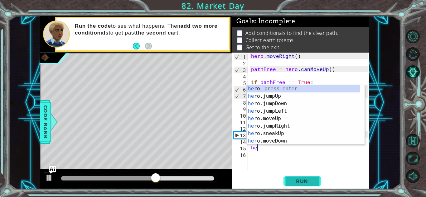
scroll to position [0, 0]
type textarea "h"
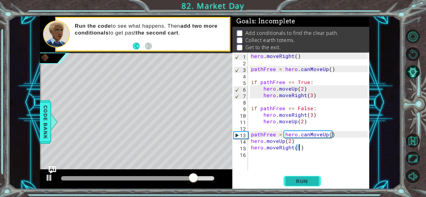
scroll to position [0, 3]
click at [287, 175] on button "Run" at bounding box center [302, 182] width 37 height 14
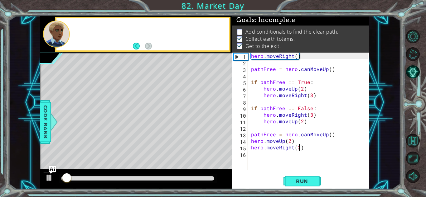
scroll to position [5, 0]
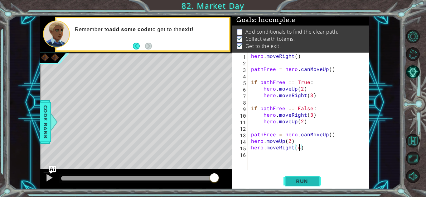
click at [299, 184] on span "Run" at bounding box center [302, 181] width 25 height 6
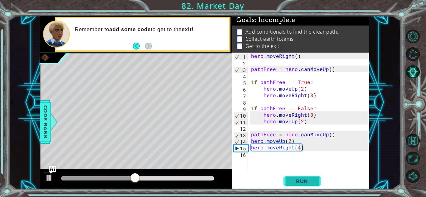
click at [296, 175] on button "Run" at bounding box center [302, 182] width 37 height 14
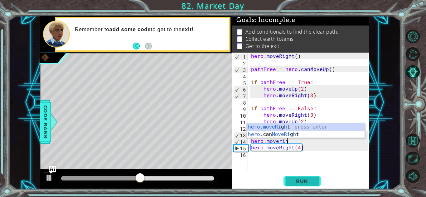
scroll to position [0, 2]
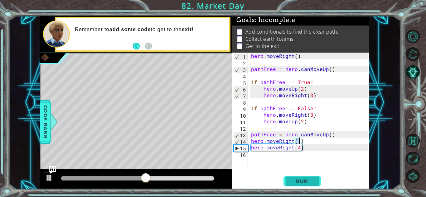
type textarea "hero.moveRight(2)"
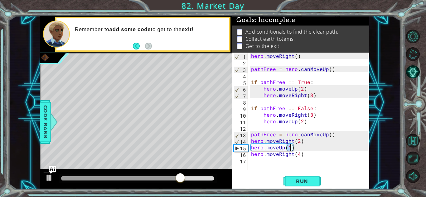
scroll to position [0, 2]
click at [291, 178] on button "Run" at bounding box center [302, 182] width 37 height 14
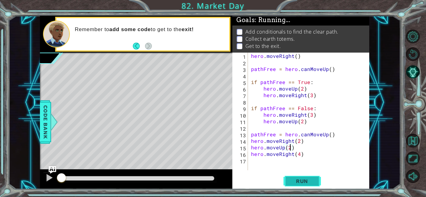
click at [291, 178] on button "Run" at bounding box center [302, 182] width 37 height 14
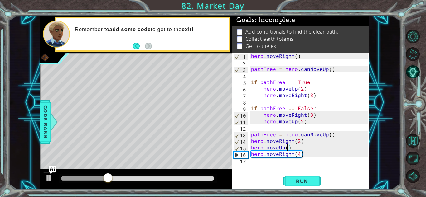
type textarea "hero.moveRight(4)"
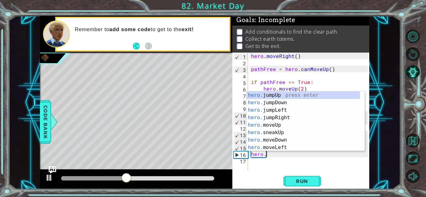
type textarea "h"
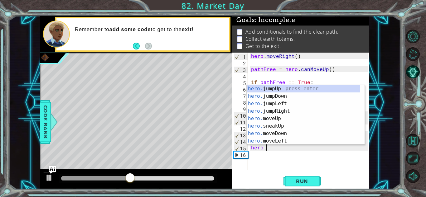
type textarea "h"
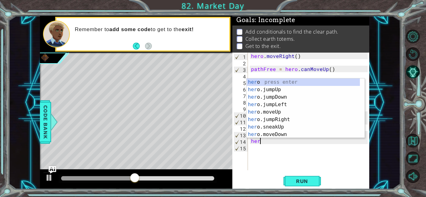
type textarea "h"
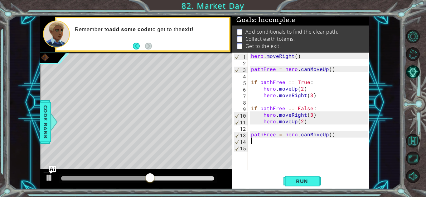
click at [309, 143] on div "hero . moveRight ( ) pathFree = hero . canMoveUp ( ) if pathFree == True : hero…" at bounding box center [310, 118] width 121 height 131
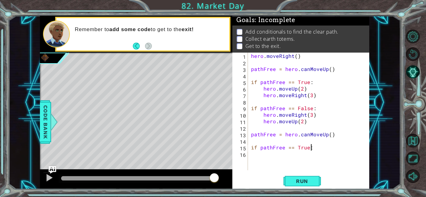
scroll to position [0, 3]
type textarea "if pathFree == True:"
click at [284, 153] on div "hero . moveRight ( ) pathFree = hero . canMoveUp ( ) if pathFree == True : hero…" at bounding box center [310, 118] width 121 height 131
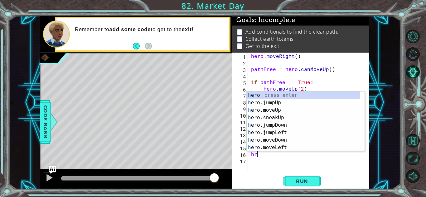
type textarea "h"
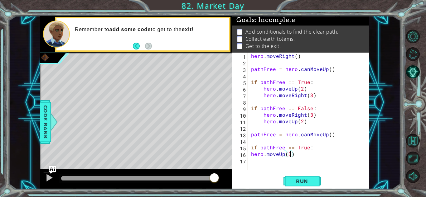
scroll to position [0, 2]
type textarea "hero.moveUp(2)"
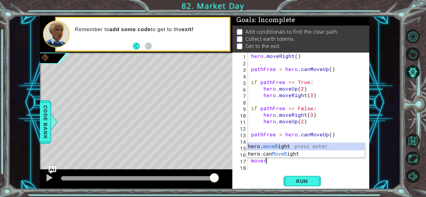
scroll to position [0, 1]
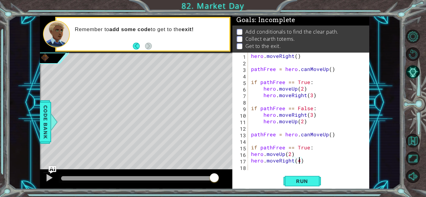
type textarea "hero.moveRight(4)"
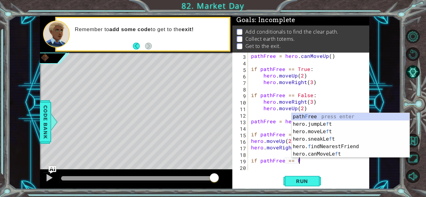
scroll to position [0, 2]
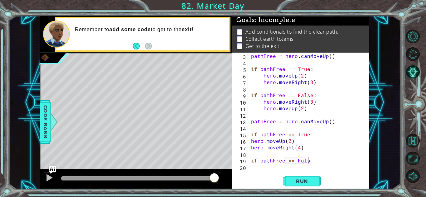
type textarea "if pathFree == False"
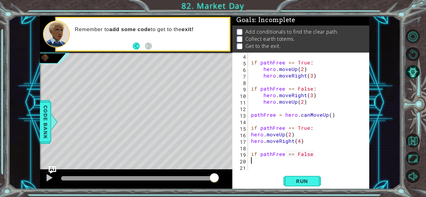
scroll to position [20, 0]
type textarea "if pathFree == False"
type textarea "if pathFree == False:"
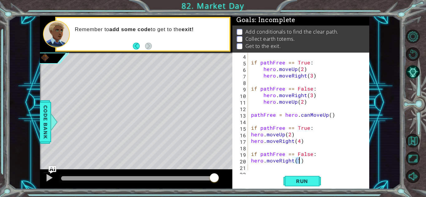
scroll to position [0, 3]
type textarea "hero.moveRight(2)"
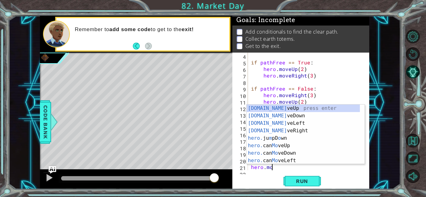
scroll to position [0, 1]
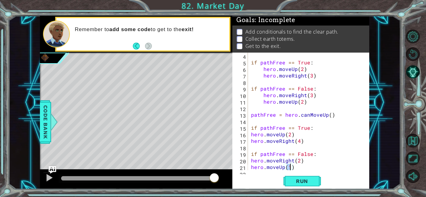
type textarea "hero.moveUp(2)"
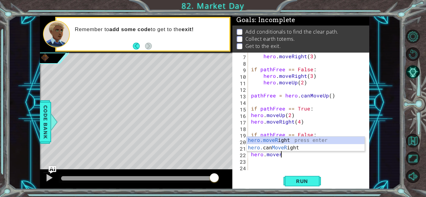
scroll to position [0, 2]
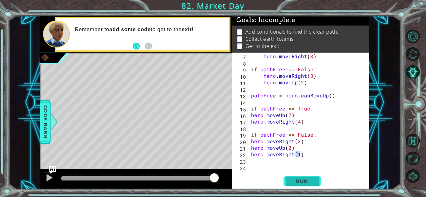
click at [318, 176] on button "Run" at bounding box center [302, 182] width 37 height 14
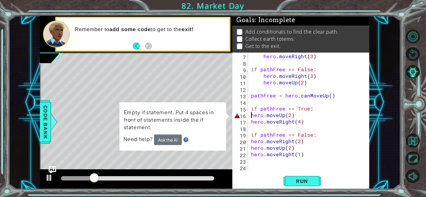
click at [250, 116] on div "hero . moveUp ( 2 ) hero . moveRight ( 3 ) if pathFree == False : hero . moveRi…" at bounding box center [308, 111] width 116 height 131
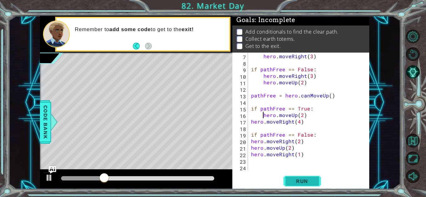
click at [308, 182] on span "Run" at bounding box center [302, 181] width 25 height 6
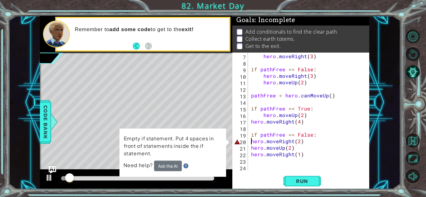
click at [250, 143] on div "hero . moveUp ( 2 ) hero . moveRight ( 3 ) if pathFree == False : hero . moveRi…" at bounding box center [308, 111] width 116 height 131
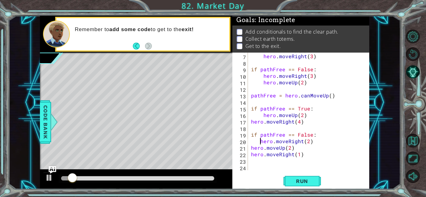
type textarea "hero.moveRight(2)"
click at [303, 182] on span "Run" at bounding box center [302, 181] width 25 height 6
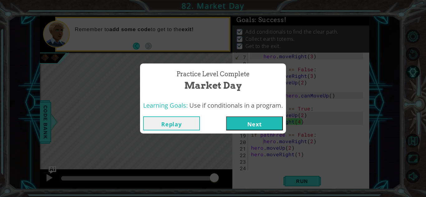
click at [247, 111] on div "Learning Goals: Use if conditionals in a program." at bounding box center [213, 105] width 146 height 15
click at [253, 120] on button "Next" at bounding box center [254, 124] width 57 height 14
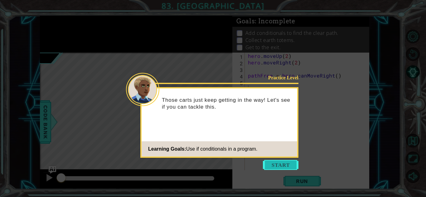
click at [265, 164] on button "Start" at bounding box center [281, 165] width 36 height 10
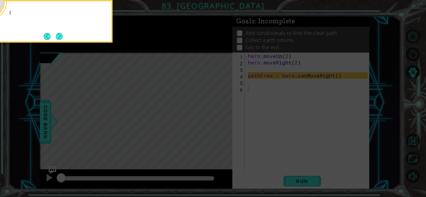
click at [265, 164] on icon at bounding box center [213, 29] width 426 height 336
click at [61, 42] on div "I started the code to check if the path is free ." at bounding box center [50, 21] width 125 height 43
click at [65, 35] on div "I started the code to check if the path is free ." at bounding box center [50, 20] width 122 height 32
click at [62, 33] on button "Next" at bounding box center [59, 36] width 7 height 7
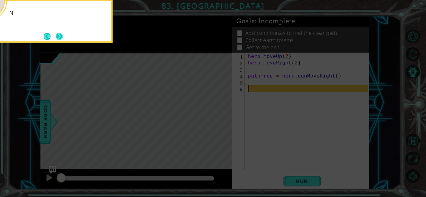
click at [61, 34] on button "Next" at bounding box center [59, 36] width 7 height 7
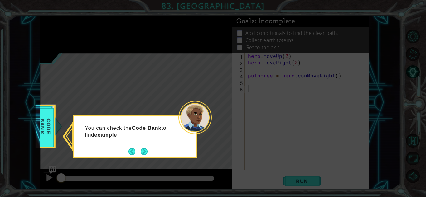
click at [184, 158] on icon at bounding box center [213, 98] width 426 height 197
click at [144, 153] on button "Next" at bounding box center [144, 151] width 7 height 7
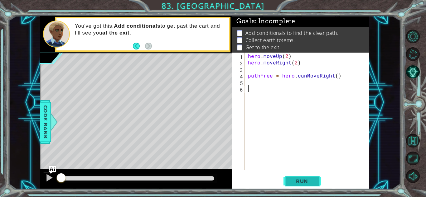
click at [287, 180] on button "Run" at bounding box center [302, 182] width 37 height 14
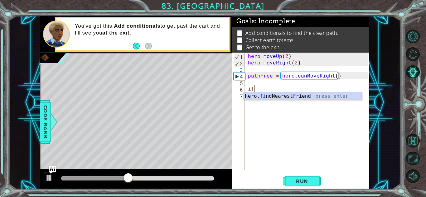
type textarea "i"
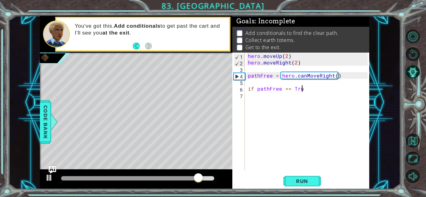
scroll to position [0, 3]
type textarea "if pathFree == True:"
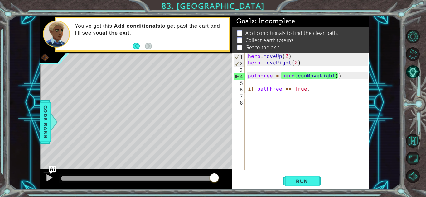
type textarea "h"
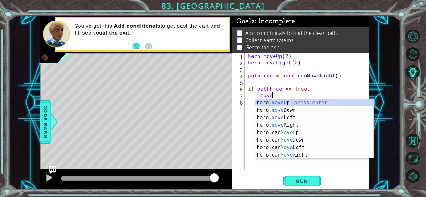
scroll to position [0, 1]
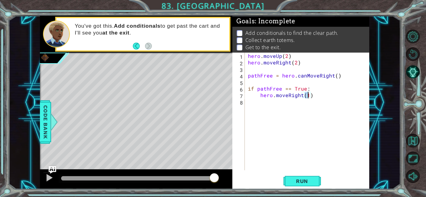
type textarea "hero.moveRight(2)"
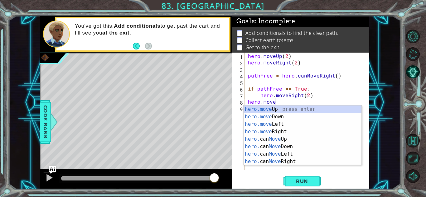
scroll to position [0, 2]
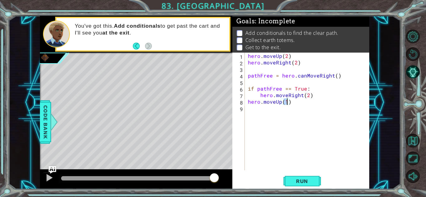
type textarea "hero.moveUp(3)"
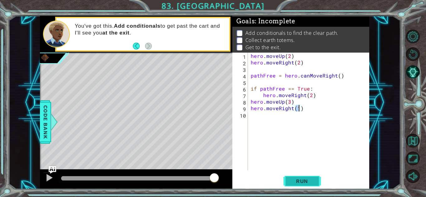
type textarea "hero.moveRight(1)"
click at [296, 182] on span "Run" at bounding box center [302, 181] width 25 height 6
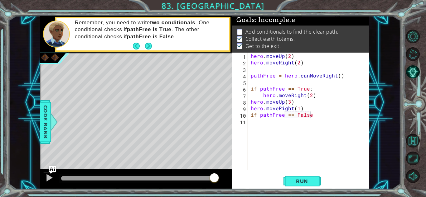
scroll to position [0, 3]
type textarea "if pathFree == False:"
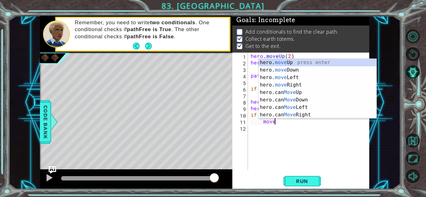
scroll to position [0, 1]
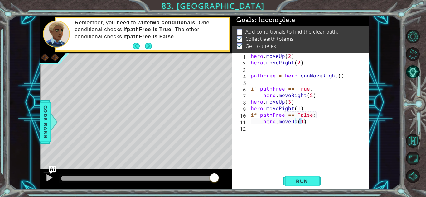
type textarea "hero.moveUp(2)"
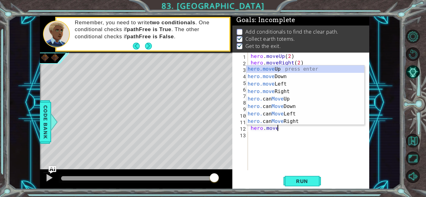
scroll to position [0, 2]
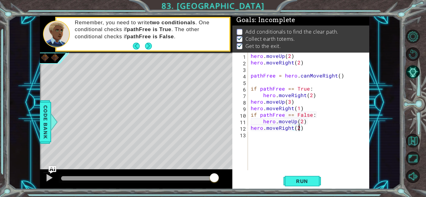
type textarea "hero.moveRight(2)"
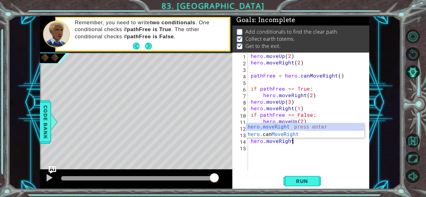
scroll to position [0, 3]
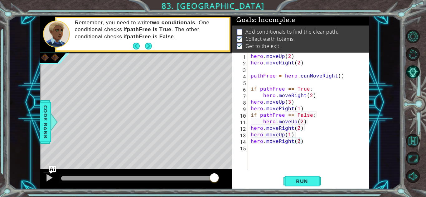
type textarea "hero.moveRight(2)"
drag, startPoint x: 302, startPoint y: 172, endPoint x: 305, endPoint y: 177, distance: 6.3
click at [305, 177] on div "hero.moveRight(2) 1 2 3 4 5 6 7 8 9 10 11 12 13 14 15 hero . moveUp ( 2 ) hero …" at bounding box center [300, 121] width 137 height 137
click at [305, 177] on button "Run" at bounding box center [302, 182] width 37 height 14
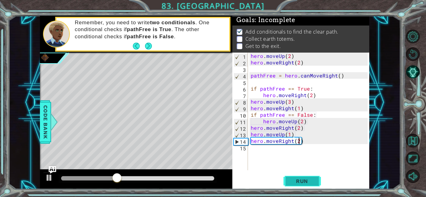
click at [296, 181] on span "Run" at bounding box center [302, 181] width 25 height 6
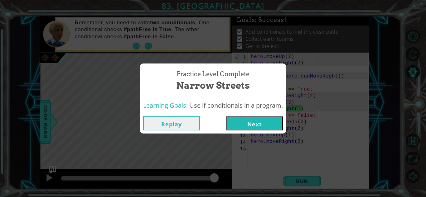
click at [242, 121] on button "Next" at bounding box center [254, 124] width 57 height 14
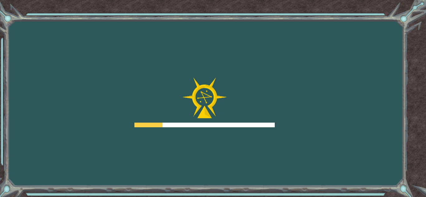
click at [242, 121] on div at bounding box center [204, 103] width 140 height 50
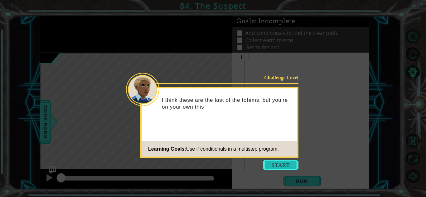
click at [280, 163] on button "Start" at bounding box center [281, 165] width 36 height 10
